Goal: Task Accomplishment & Management: Manage account settings

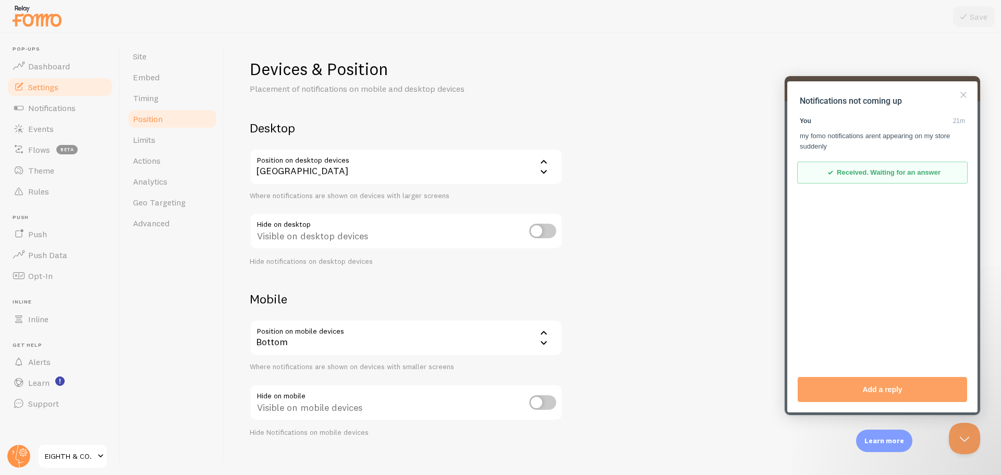
click at [964, 107] on section "Notifications not coming up You 21m my fomo notifications arent appearing on my…" at bounding box center [881, 146] width 169 height 108
click at [961, 98] on button "Close" at bounding box center [963, 95] width 17 height 17
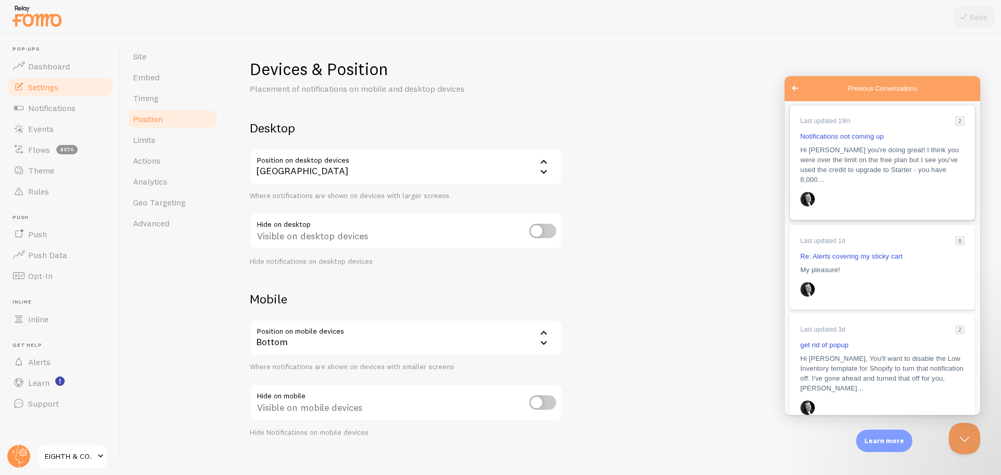
click at [891, 175] on link "Last updated 19m 2 Notifications not coming up Hi [PERSON_NAME] you're doing gr…" at bounding box center [882, 162] width 185 height 115
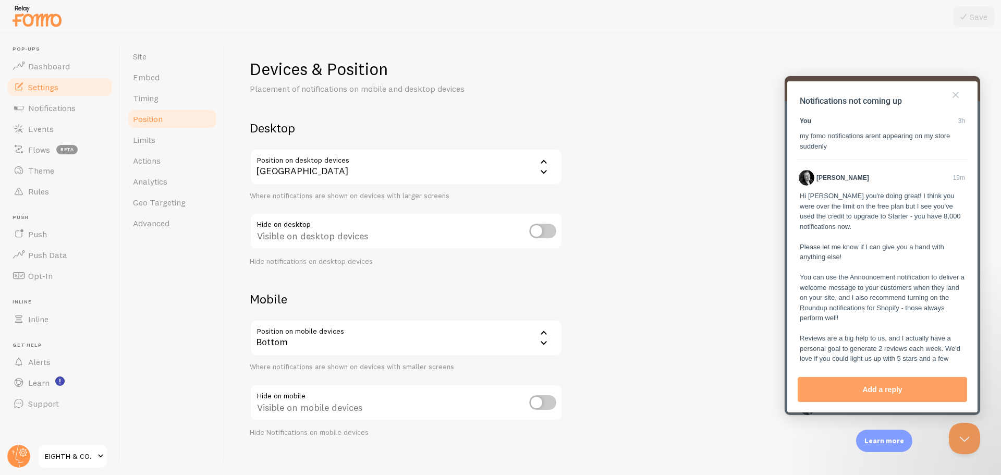
scroll to position [55, 0]
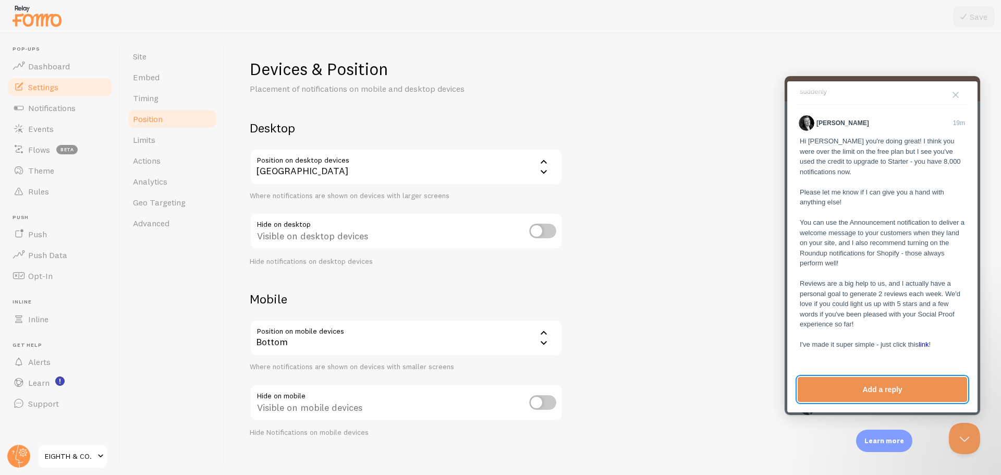
click at [903, 393] on button "Add a reply" at bounding box center [881, 389] width 169 height 25
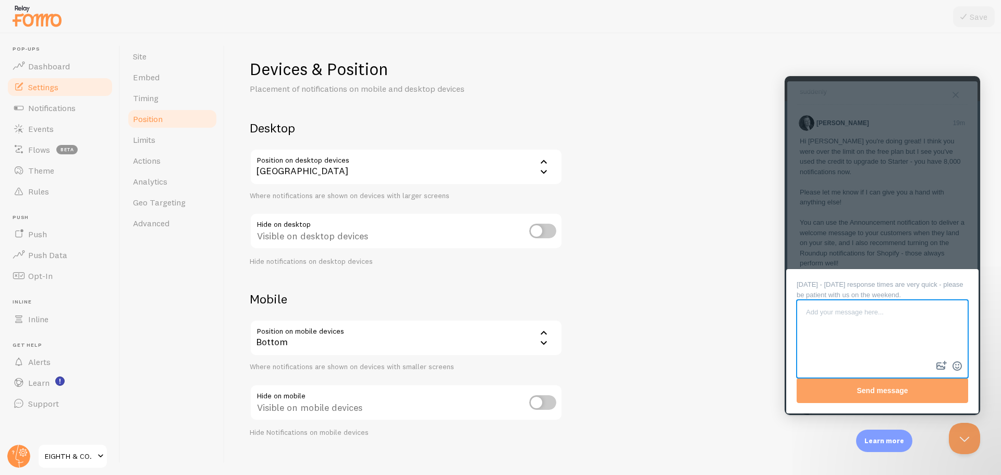
click at [859, 349] on textarea at bounding box center [881, 330] width 169 height 58
type textarea "still not showing"
click at [913, 393] on button "Send message" at bounding box center [881, 390] width 171 height 25
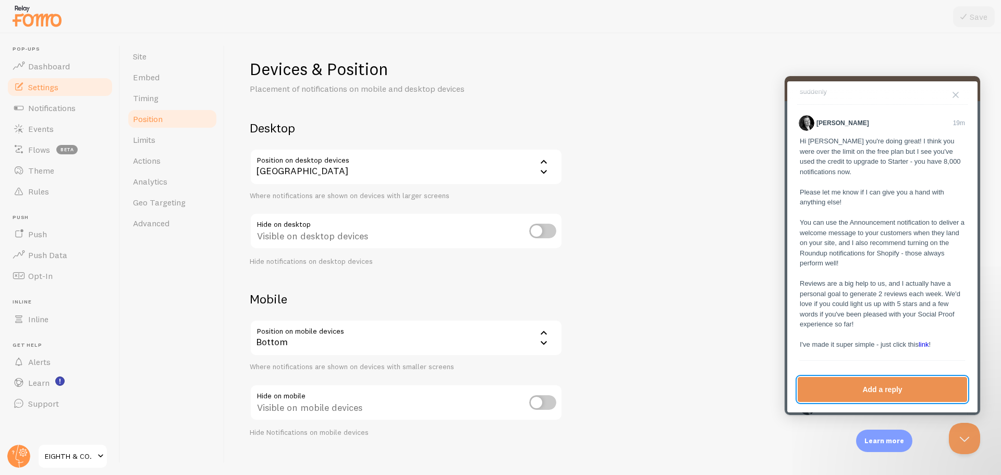
scroll to position [101, 0]
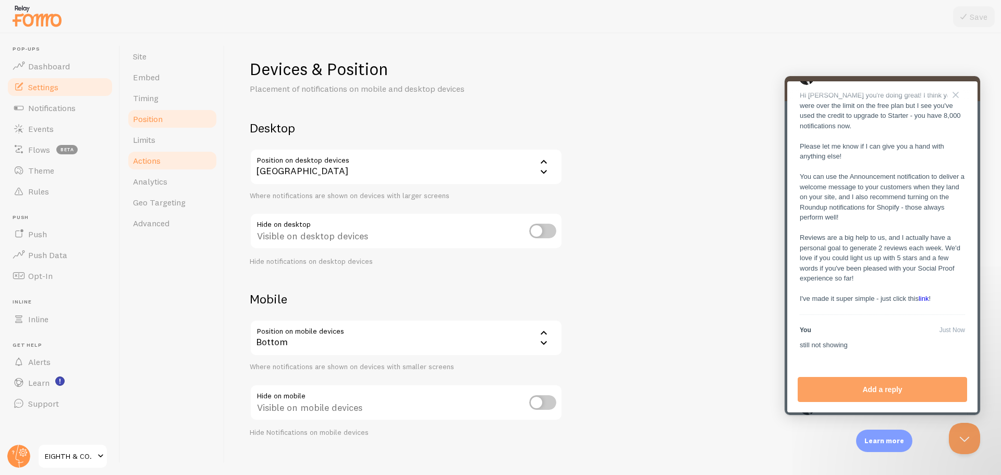
click at [179, 158] on link "Actions" at bounding box center [172, 160] width 91 height 21
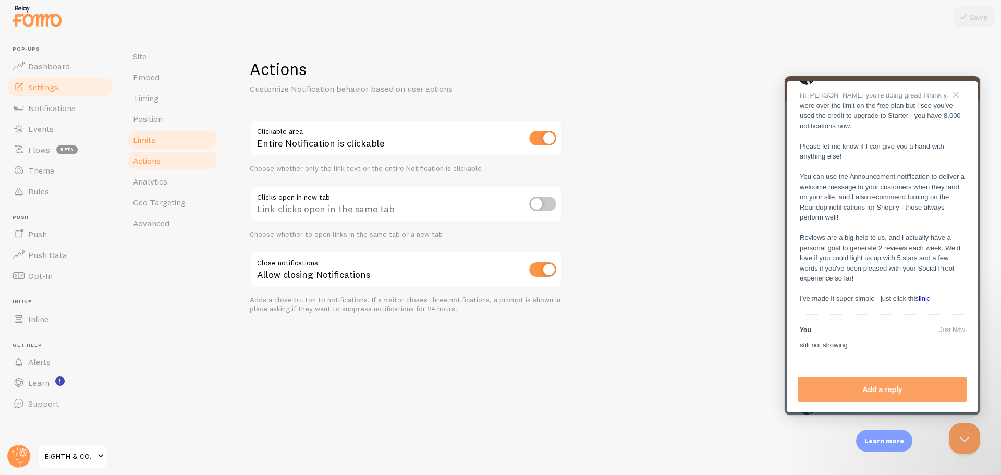
click at [166, 133] on link "Limits" at bounding box center [172, 139] width 91 height 21
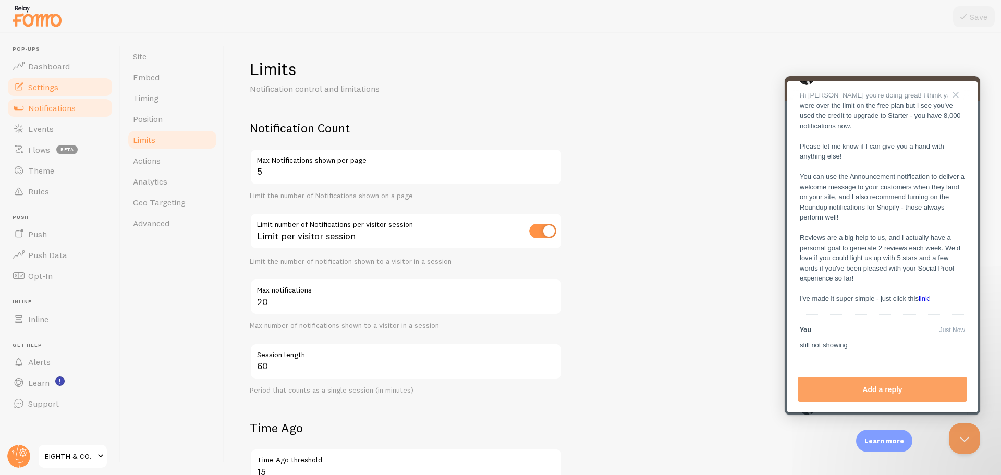
click at [50, 108] on span "Notifications" at bounding box center [51, 108] width 47 height 10
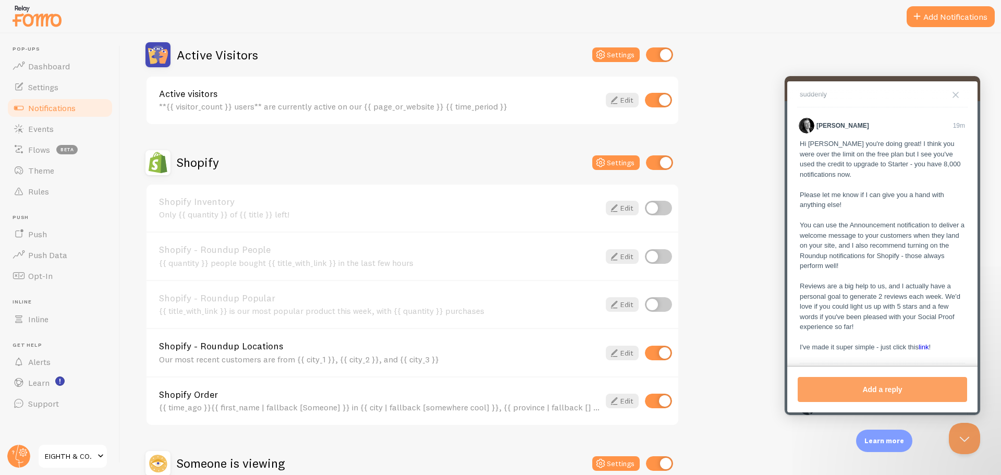
scroll to position [261, 0]
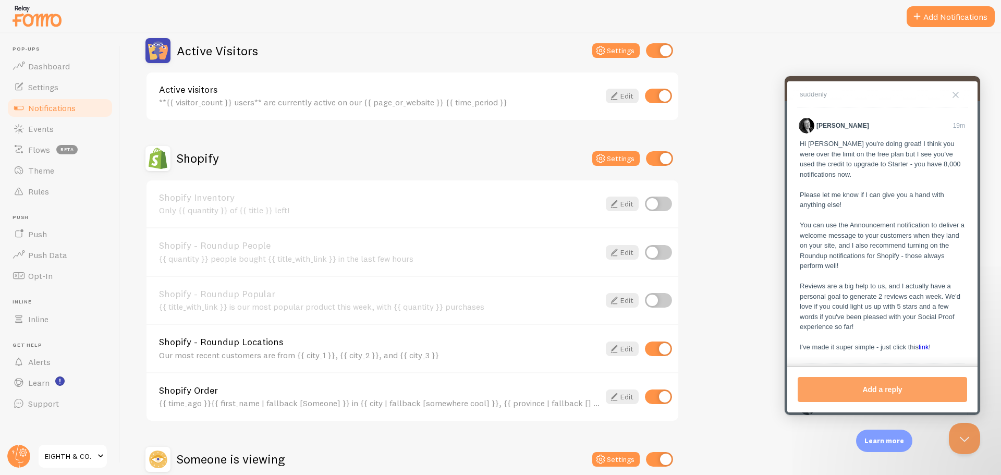
click at [666, 204] on input "checkbox" at bounding box center [658, 203] width 27 height 15
checkbox input "true"
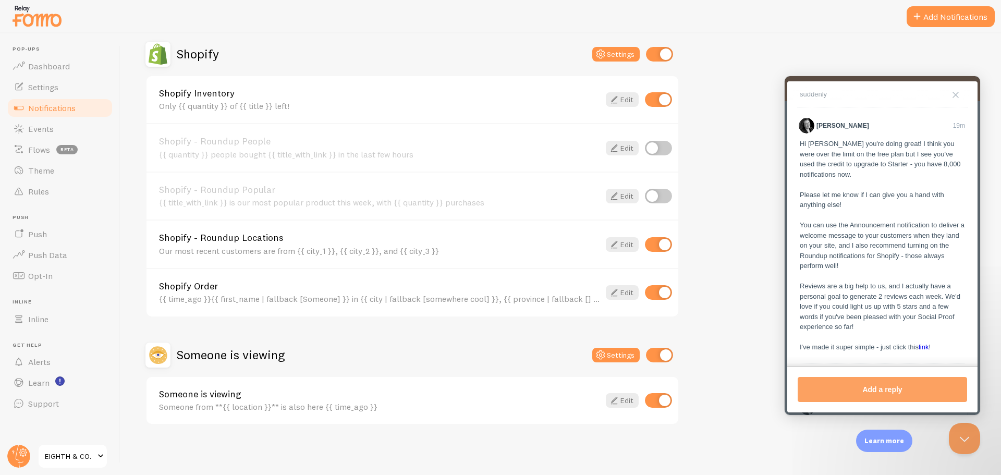
scroll to position [101, 0]
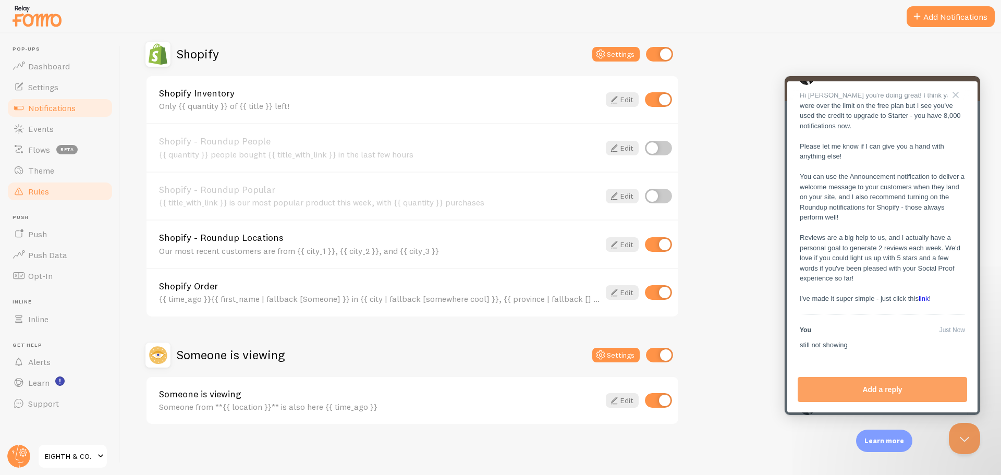
click at [35, 194] on span "Rules" at bounding box center [38, 191] width 21 height 10
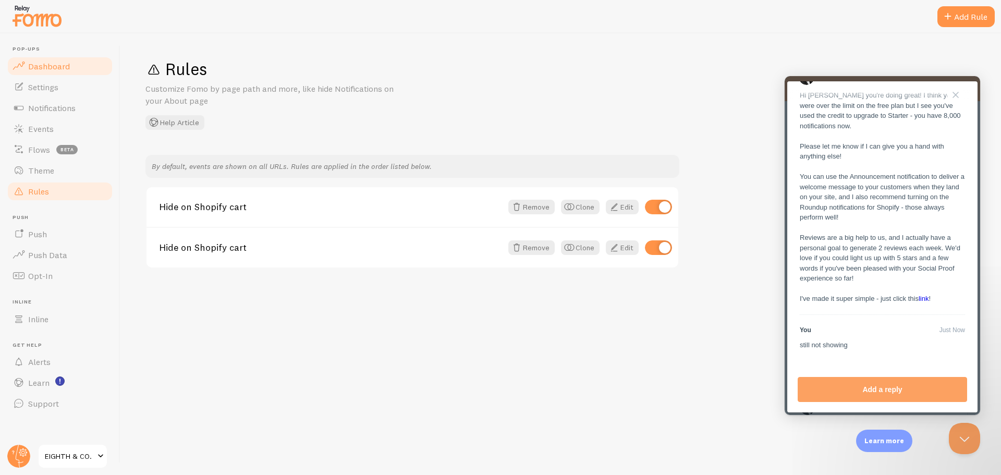
click at [44, 75] on link "Dashboard" at bounding box center [59, 66] width 107 height 21
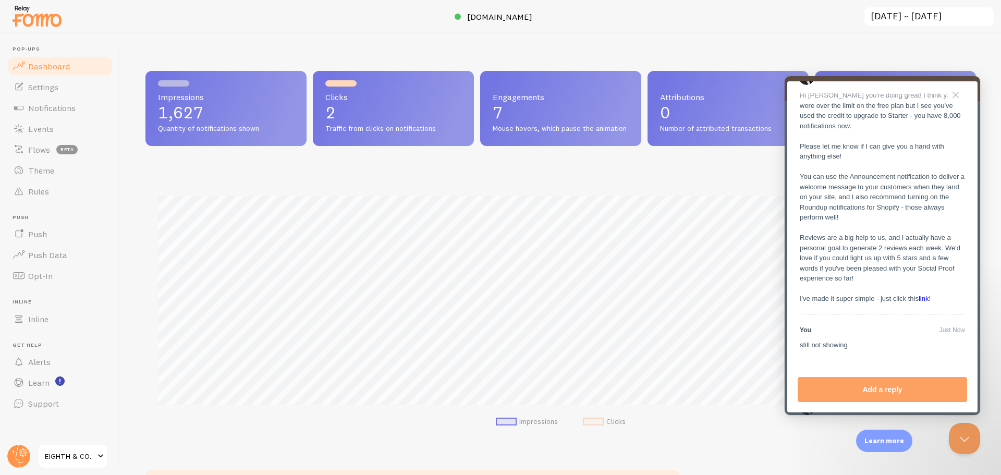
scroll to position [274, 822]
click at [958, 97] on button "Close" at bounding box center [955, 95] width 17 height 17
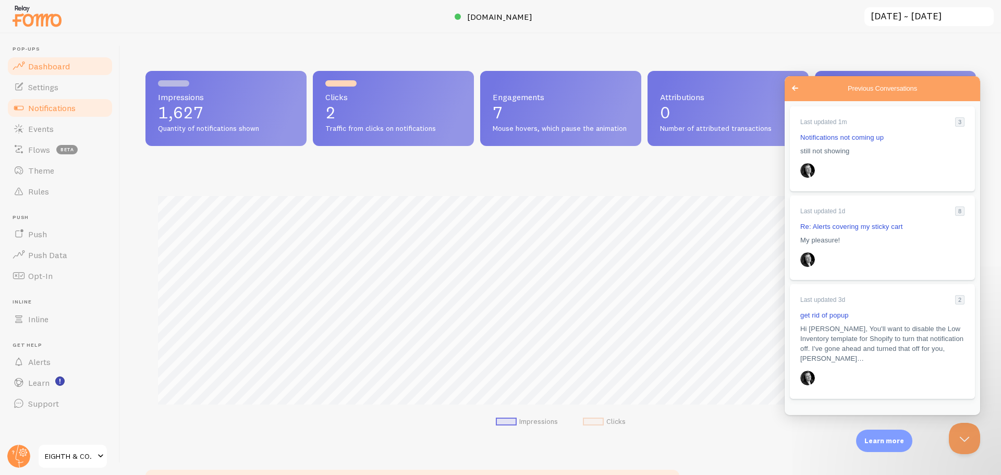
click at [33, 114] on link "Notifications" at bounding box center [59, 107] width 107 height 21
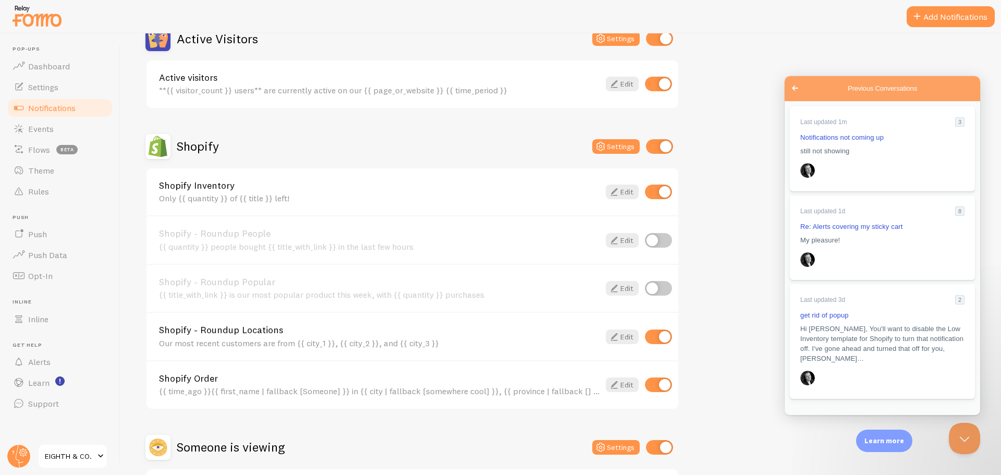
scroll to position [365, 0]
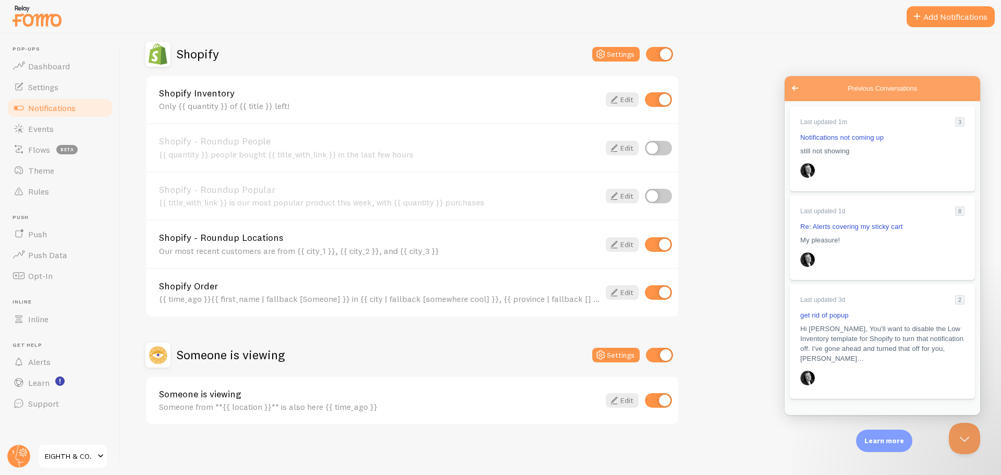
click at [654, 405] on input "checkbox" at bounding box center [658, 400] width 27 height 15
click at [664, 399] on input "checkbox" at bounding box center [658, 400] width 27 height 15
checkbox input "true"
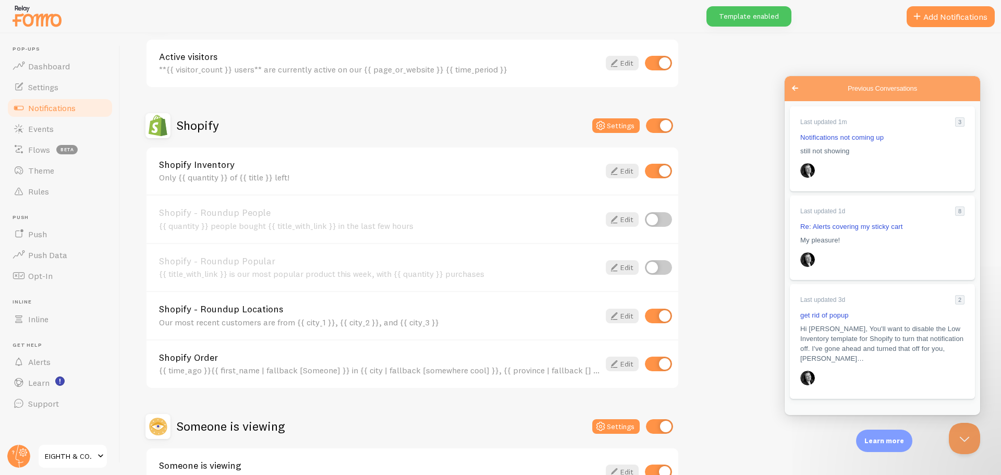
scroll to position [156, 0]
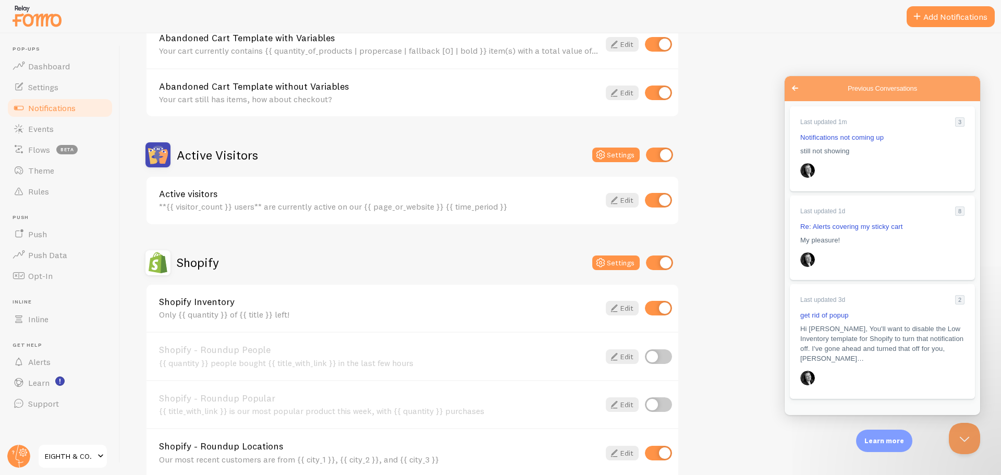
click at [658, 200] on input "checkbox" at bounding box center [658, 200] width 27 height 15
checkbox input "true"
click at [663, 160] on input "checkbox" at bounding box center [659, 154] width 27 height 15
checkbox input "false"
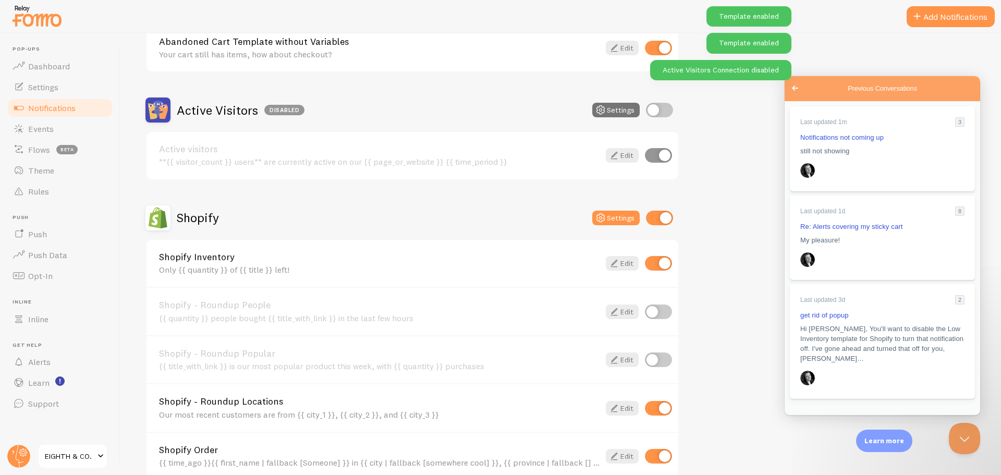
scroll to position [261, 0]
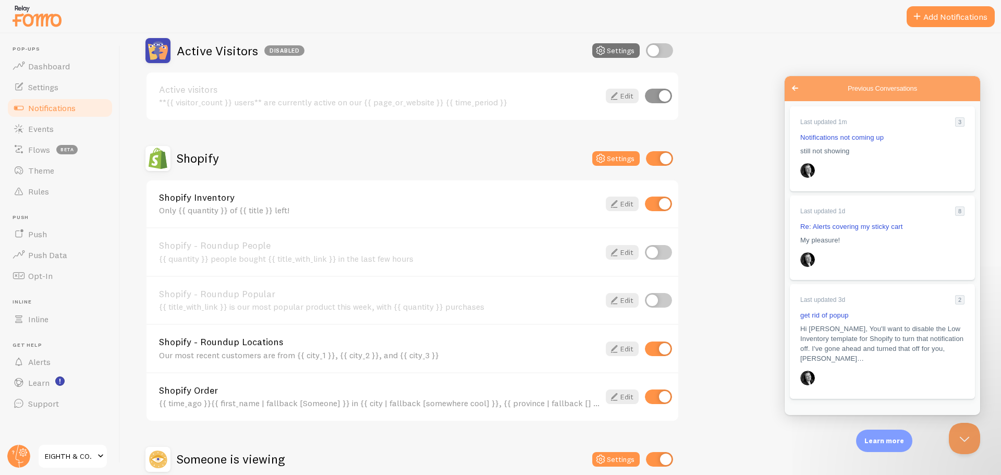
click at [658, 352] on input "checkbox" at bounding box center [658, 348] width 27 height 15
checkbox input "false"
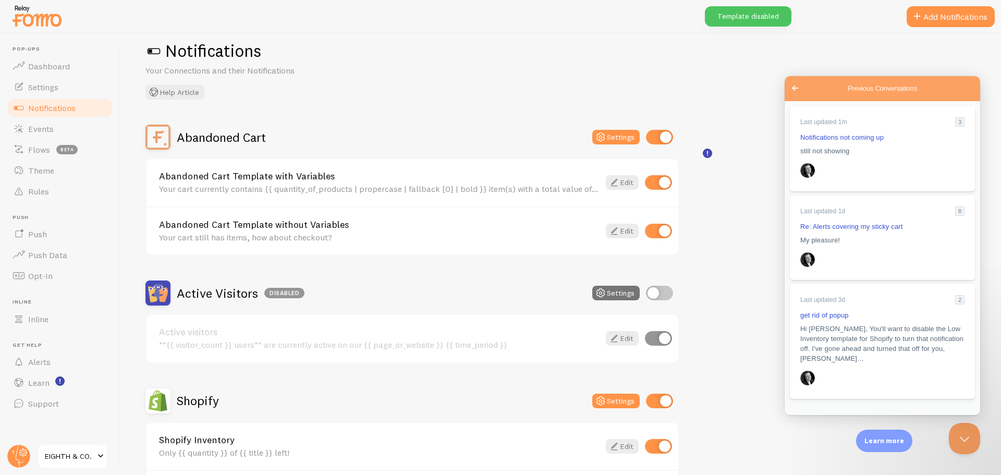
scroll to position [0, 0]
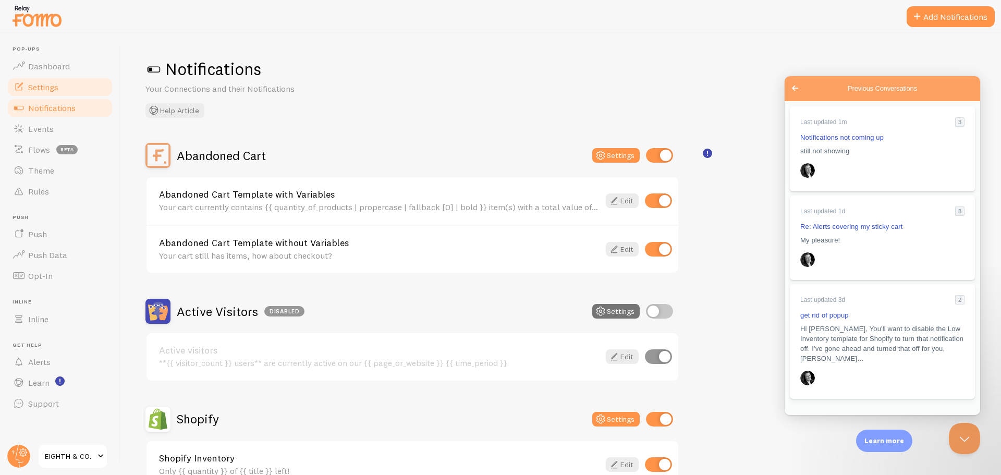
click at [44, 92] on span "Settings" at bounding box center [43, 87] width 30 height 10
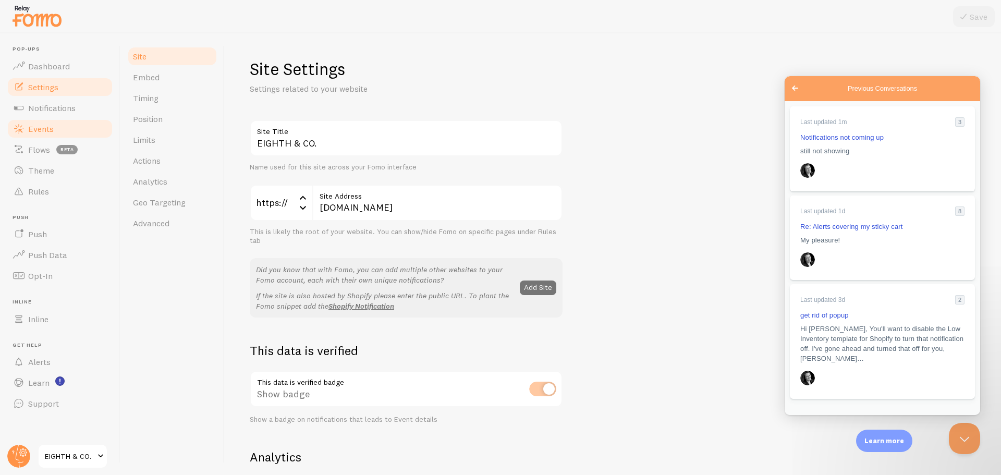
click at [38, 127] on span "Events" at bounding box center [41, 129] width 26 height 10
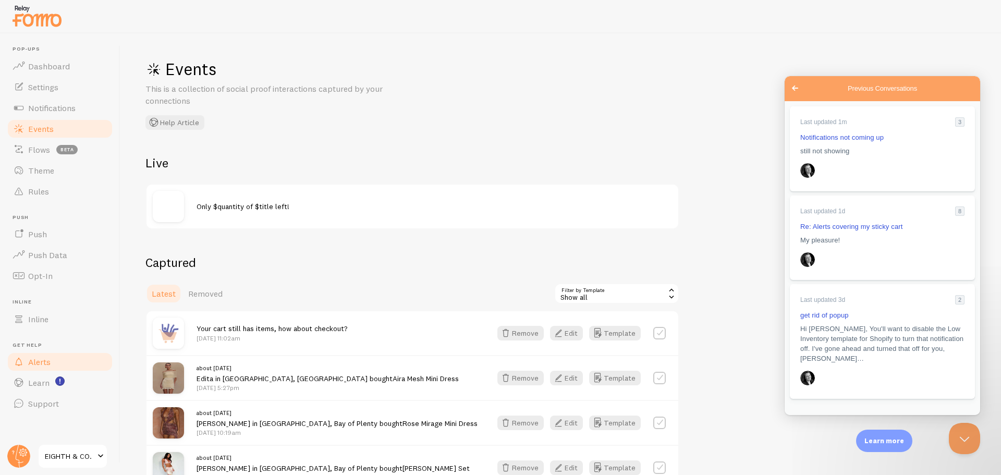
click at [35, 362] on span "Alerts" at bounding box center [39, 361] width 22 height 10
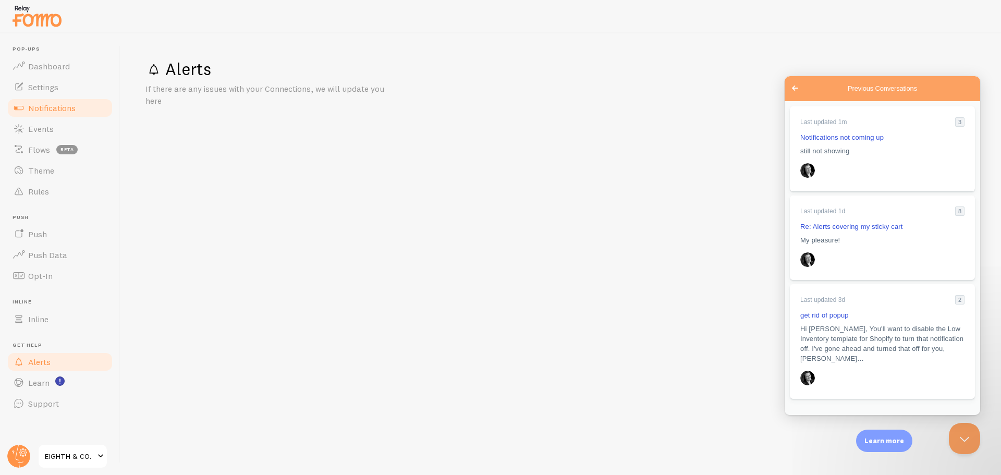
click at [41, 113] on span "Notifications" at bounding box center [51, 108] width 47 height 10
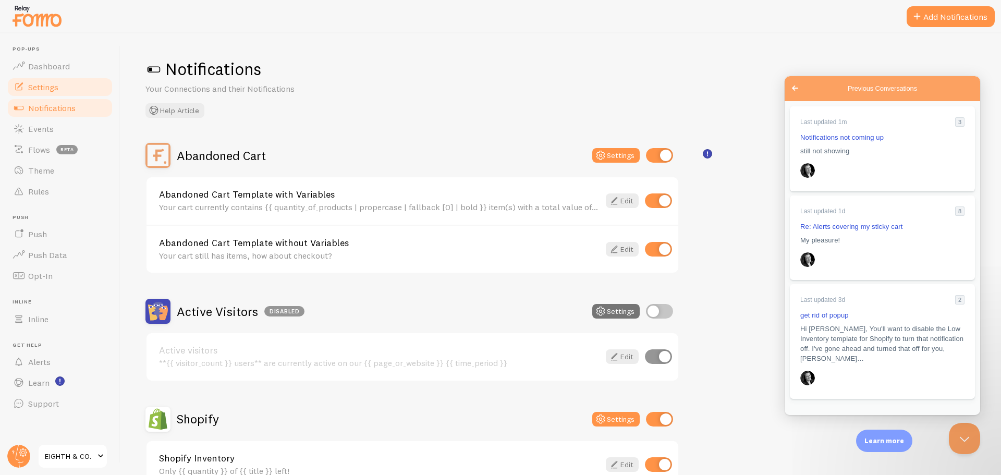
click at [50, 89] on span "Settings" at bounding box center [43, 87] width 30 height 10
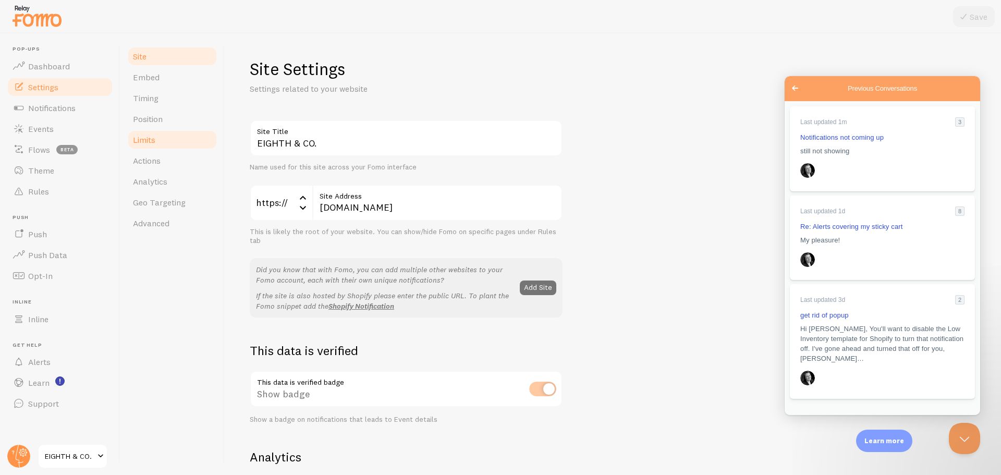
click at [165, 143] on link "Limits" at bounding box center [172, 139] width 91 height 21
